Goal: Submit feedback/report problem

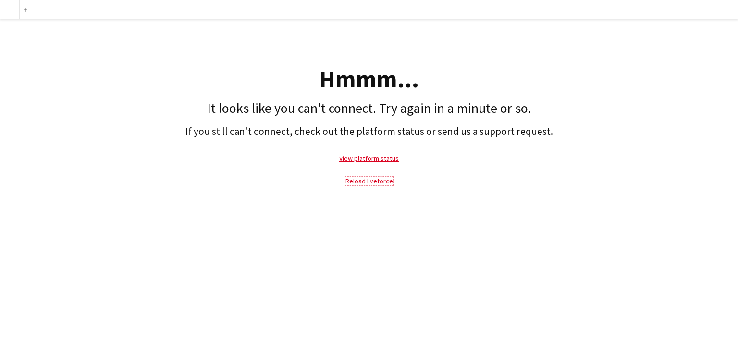
click at [362, 182] on link "Reload liveforce" at bounding box center [370, 181] width 48 height 9
click at [369, 156] on link "View platform status" at bounding box center [369, 158] width 60 height 9
click at [372, 157] on link "View platform status" at bounding box center [369, 158] width 60 height 9
click at [373, 179] on link "Reload liveforce" at bounding box center [370, 181] width 48 height 9
click at [366, 177] on link "Reload liveforce" at bounding box center [370, 181] width 48 height 9
